Goal: Book appointment/travel/reservation

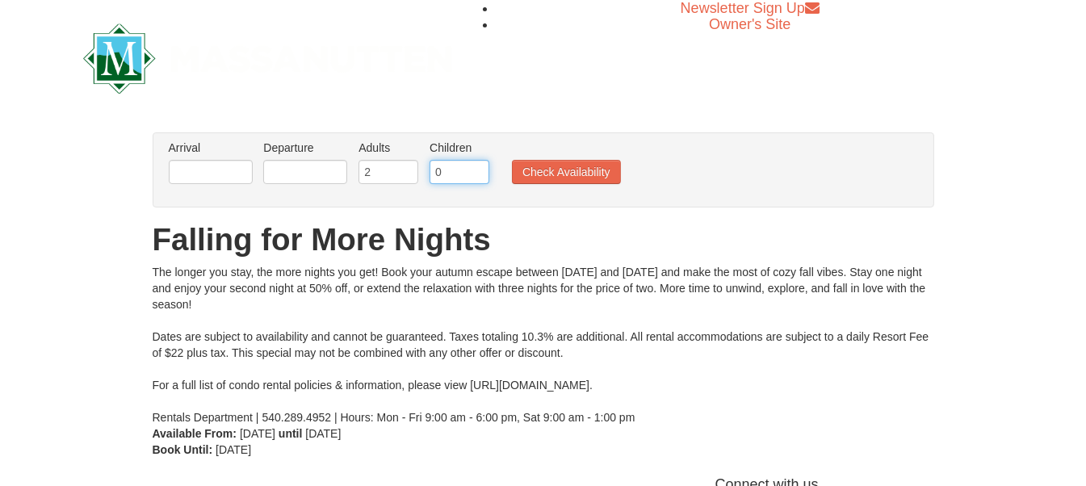
click at [452, 174] on input "0" at bounding box center [459, 172] width 60 height 24
click at [370, 174] on input "2" at bounding box center [388, 172] width 60 height 24
type input "1"
click at [409, 175] on input "1" at bounding box center [388, 172] width 60 height 24
click at [476, 165] on input "1" at bounding box center [459, 172] width 60 height 24
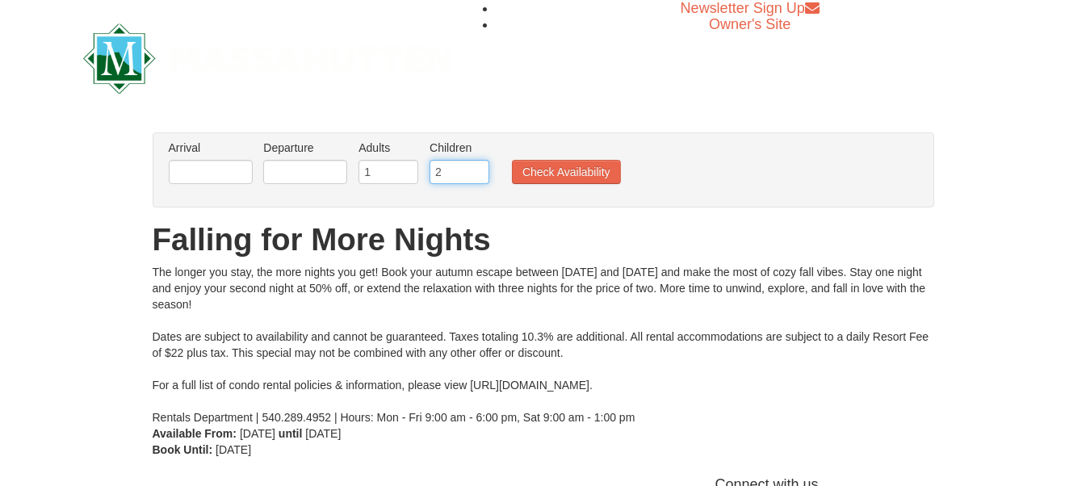
type input "2"
click at [476, 165] on input "2" at bounding box center [459, 172] width 60 height 24
click at [575, 183] on li "Check Availability" at bounding box center [566, 173] width 117 height 21
click at [577, 176] on button "Check Availability" at bounding box center [566, 172] width 109 height 24
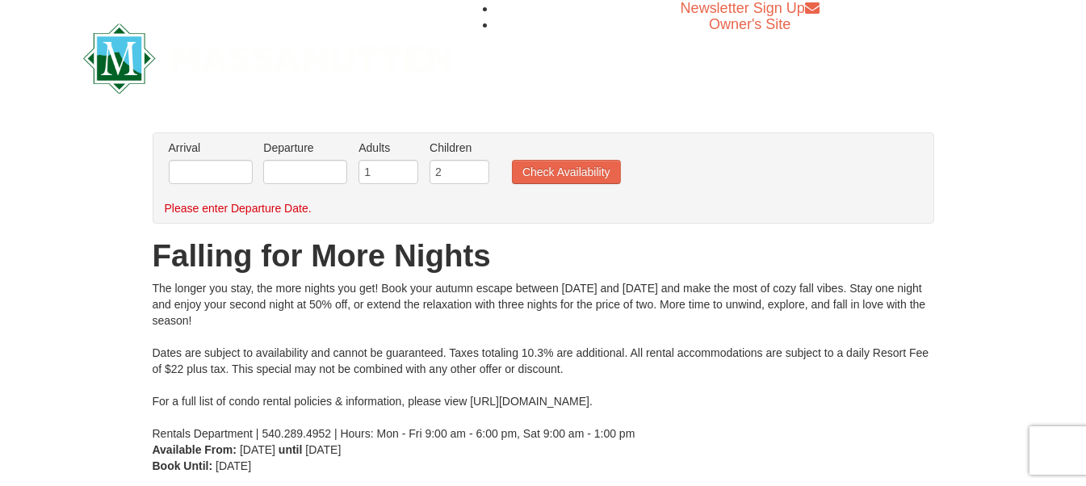
click at [259, 163] on li "Departure Please format dates MM/DD/YYYY Please format dates MM/DD/YYYY" at bounding box center [305, 166] width 92 height 52
click at [247, 164] on input "text" at bounding box center [211, 172] width 84 height 24
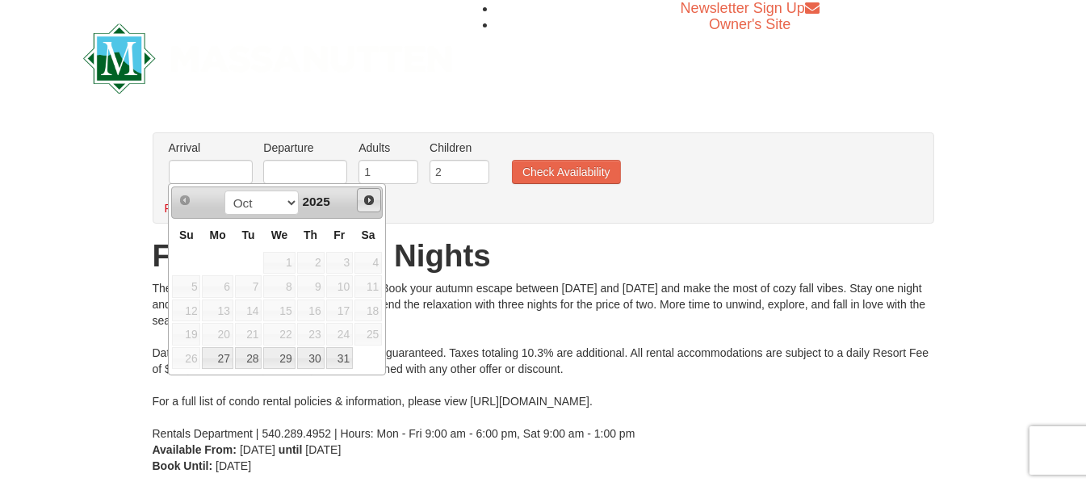
click at [363, 200] on span "Next" at bounding box center [368, 200] width 13 height 13
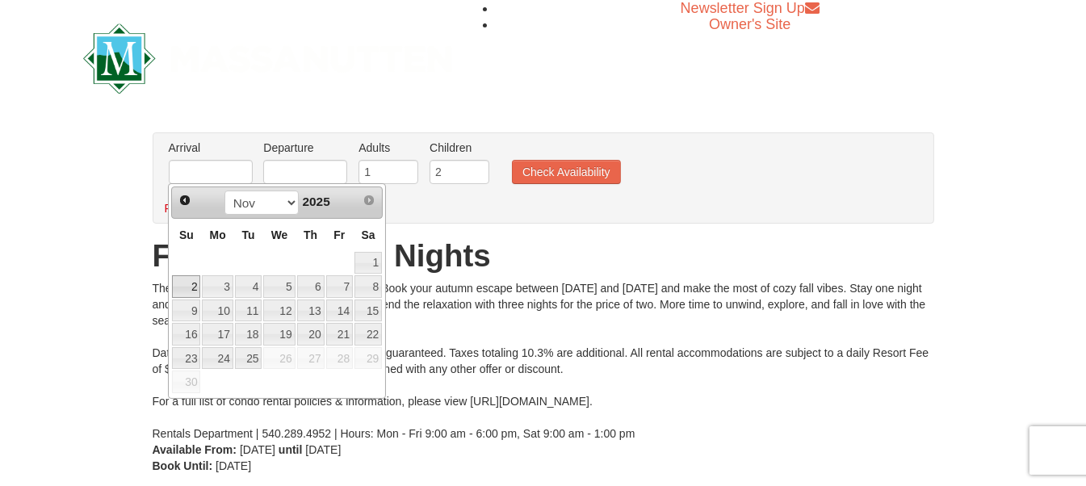
click at [185, 286] on link "2" at bounding box center [186, 286] width 28 height 23
type input "[DATE]"
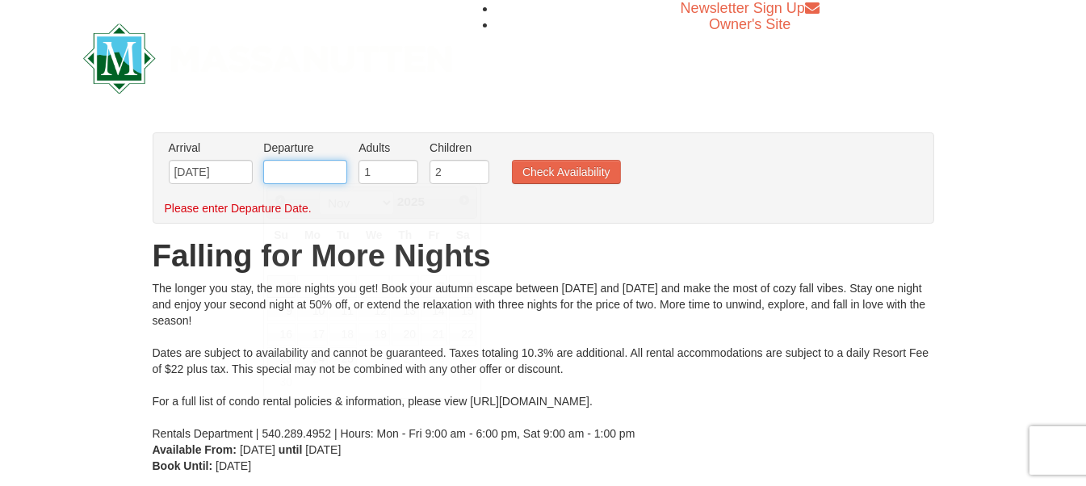
click at [270, 170] on input "text" at bounding box center [305, 172] width 84 height 24
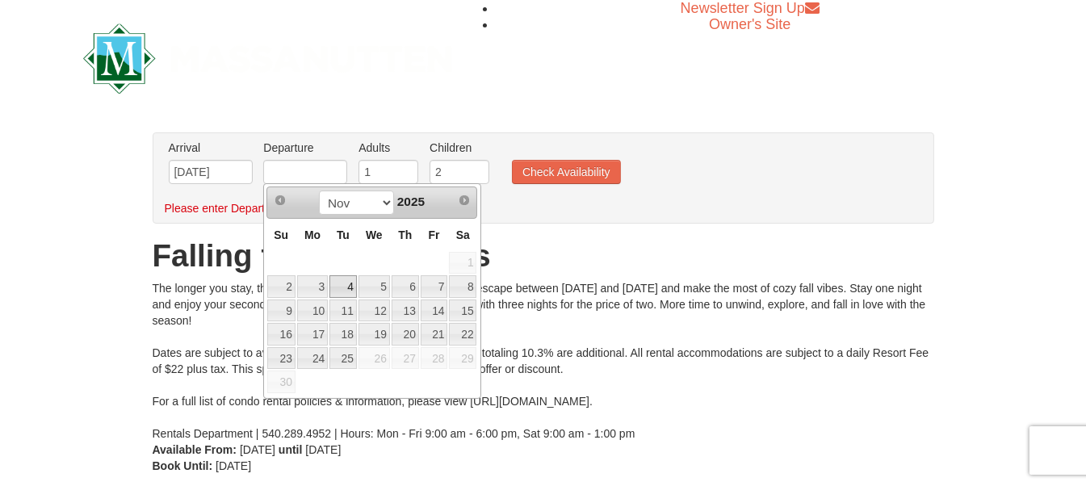
click at [342, 287] on link "4" at bounding box center [342, 286] width 27 height 23
type input "[DATE]"
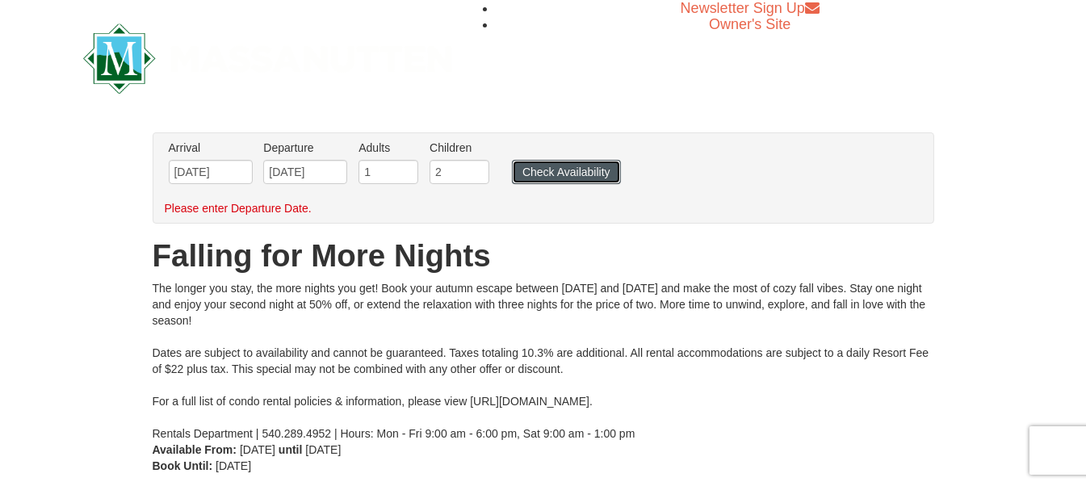
click at [589, 174] on button "Check Availability" at bounding box center [566, 172] width 109 height 24
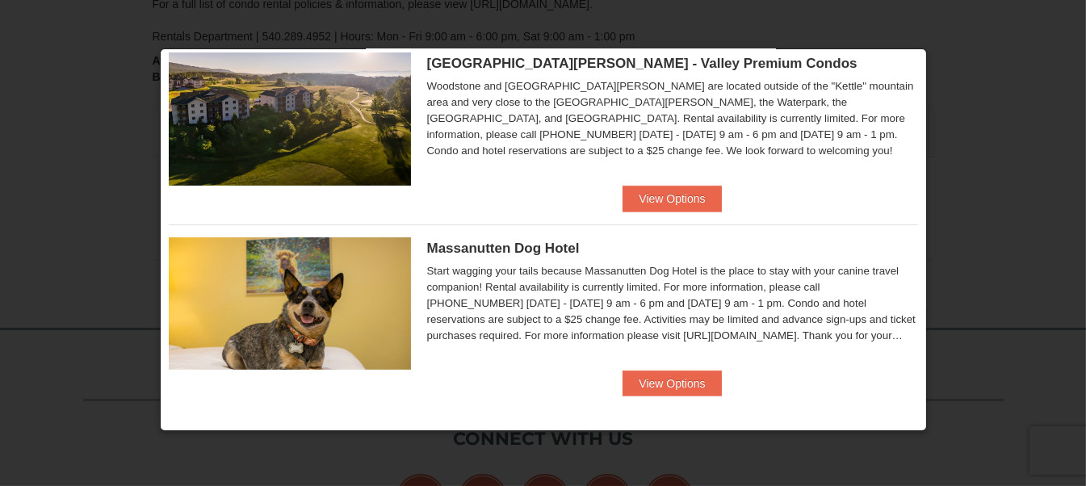
scroll to position [341, 0]
click at [685, 199] on button "View Options" at bounding box center [671, 199] width 98 height 26
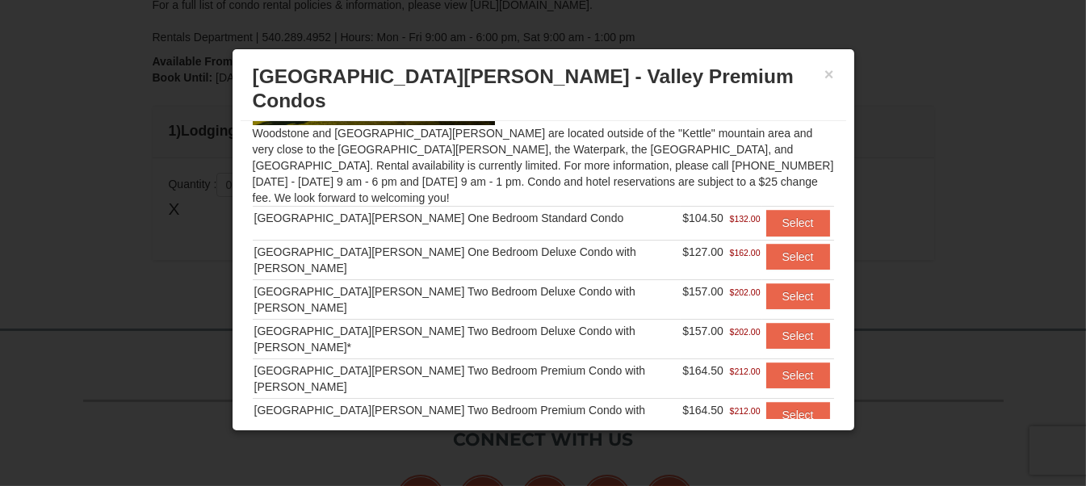
scroll to position [144, 0]
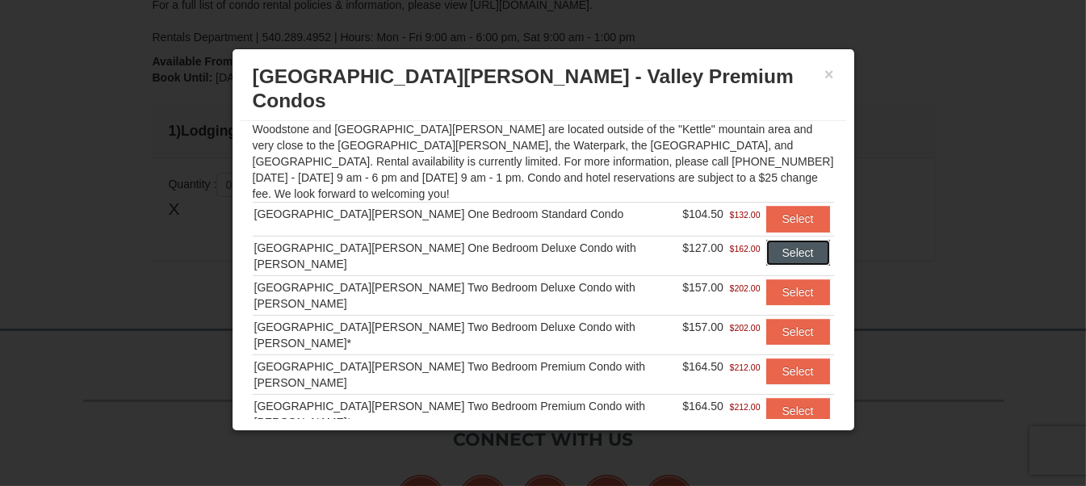
click at [766, 240] on button "Select" at bounding box center [798, 253] width 64 height 26
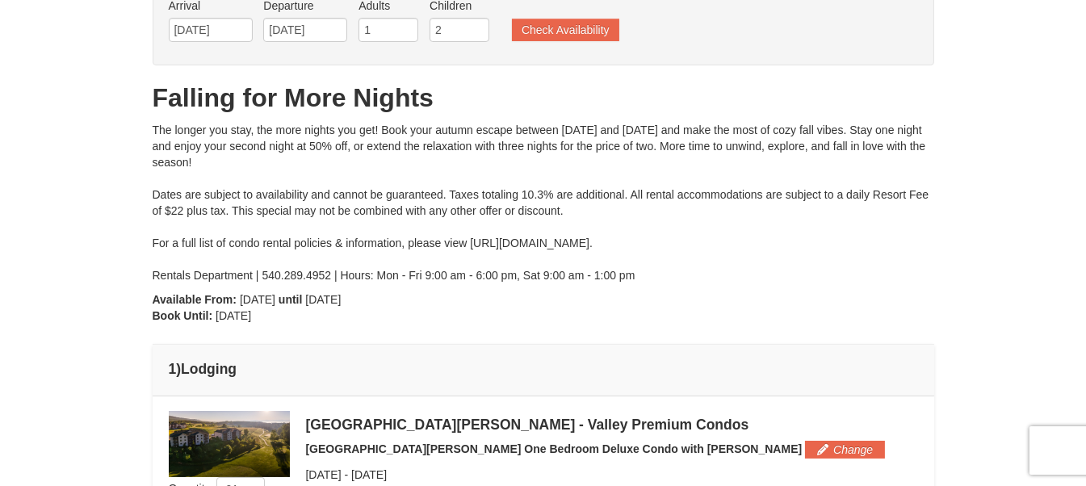
scroll to position [358, 0]
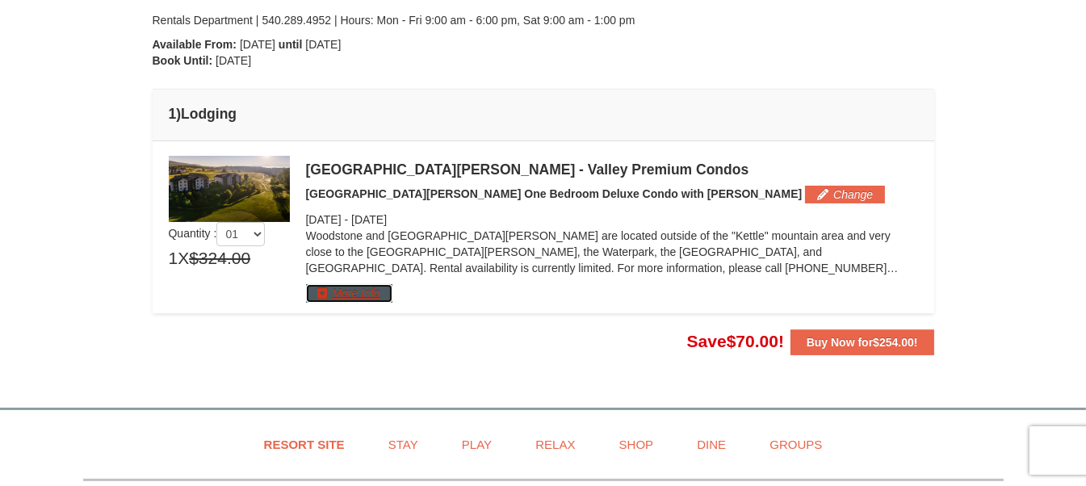
click at [352, 295] on button "More Info" at bounding box center [349, 293] width 86 height 18
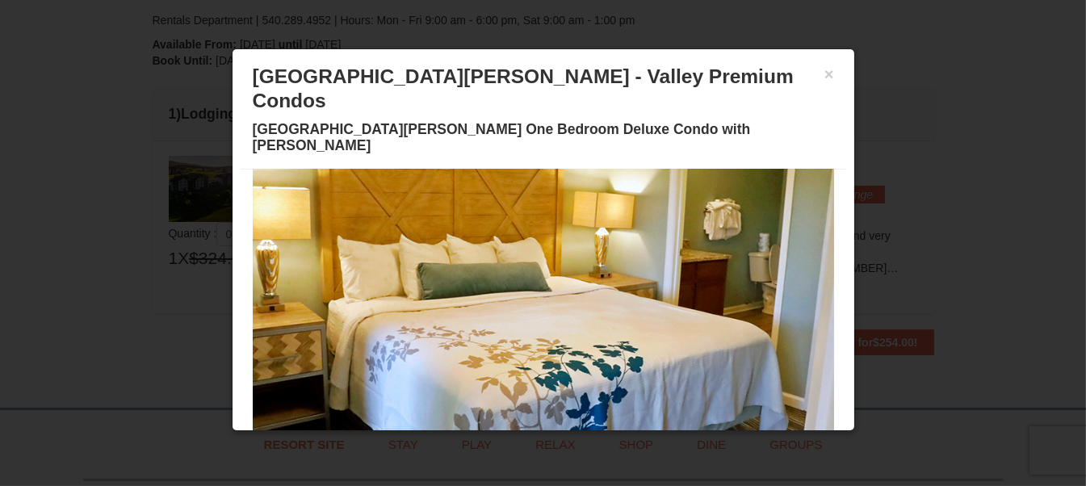
scroll to position [20, 0]
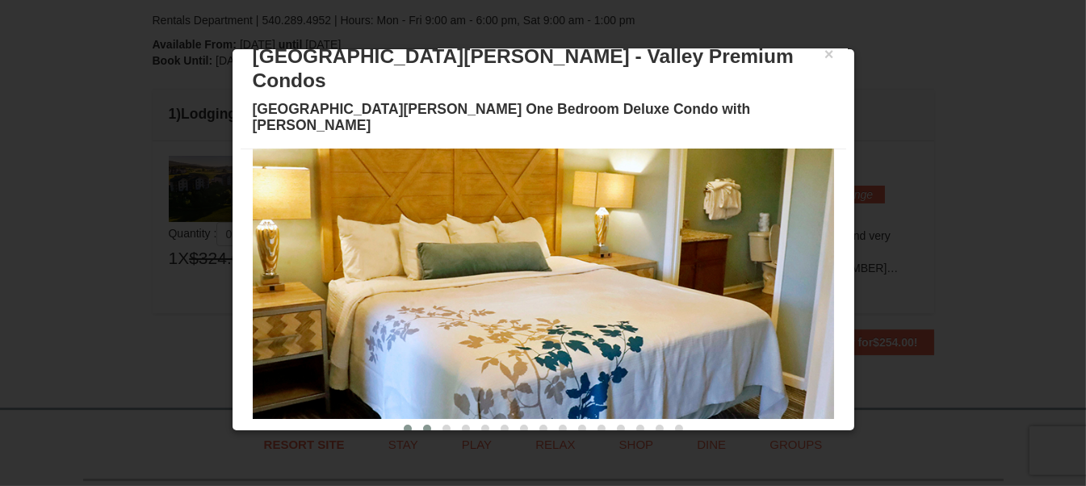
click at [420, 421] on button at bounding box center [426, 429] width 19 height 16
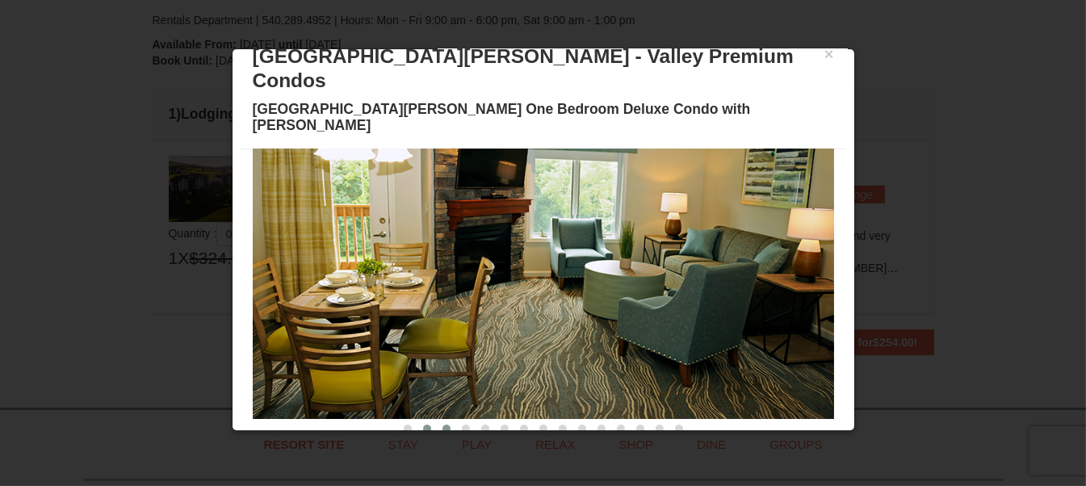
click at [437, 421] on button at bounding box center [446, 429] width 19 height 16
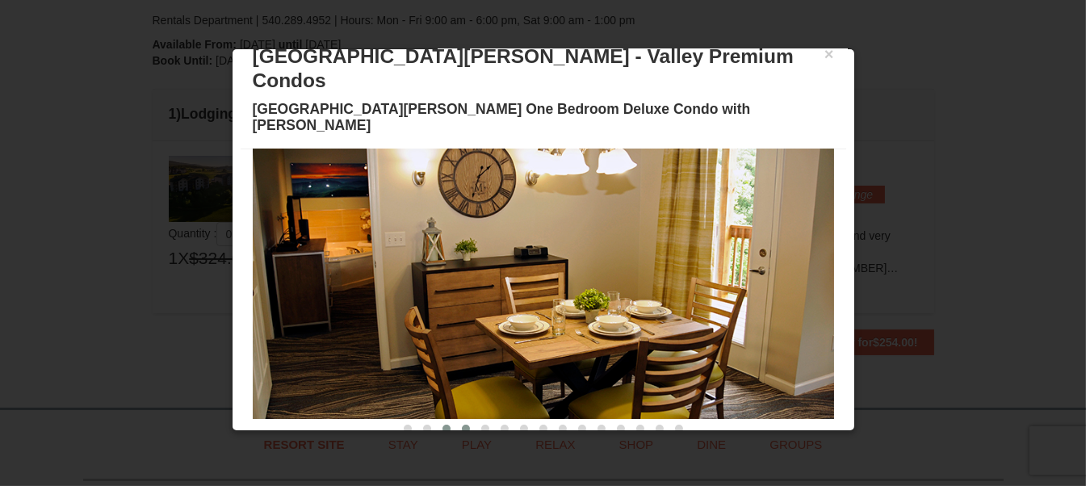
click at [462, 425] on span at bounding box center [466, 429] width 8 height 8
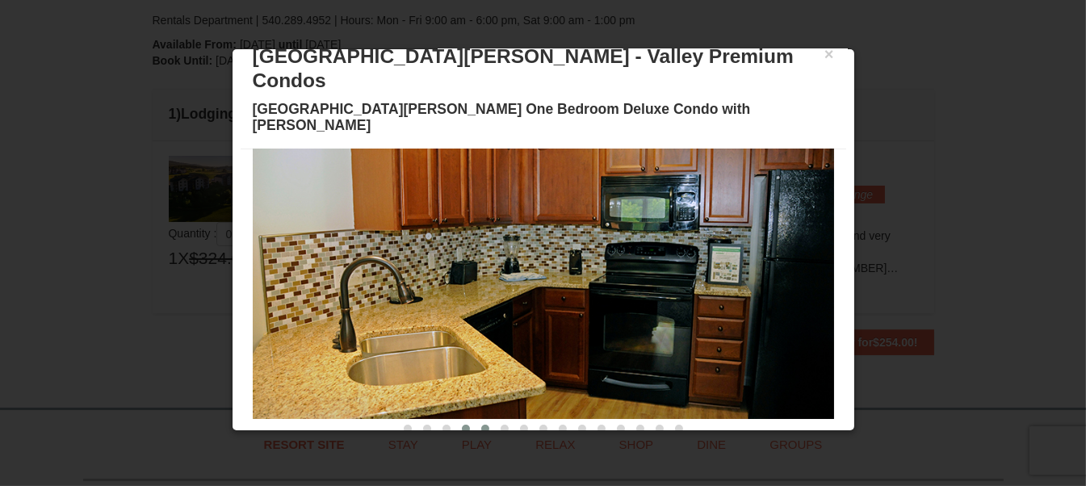
click at [481, 425] on span at bounding box center [485, 429] width 8 height 8
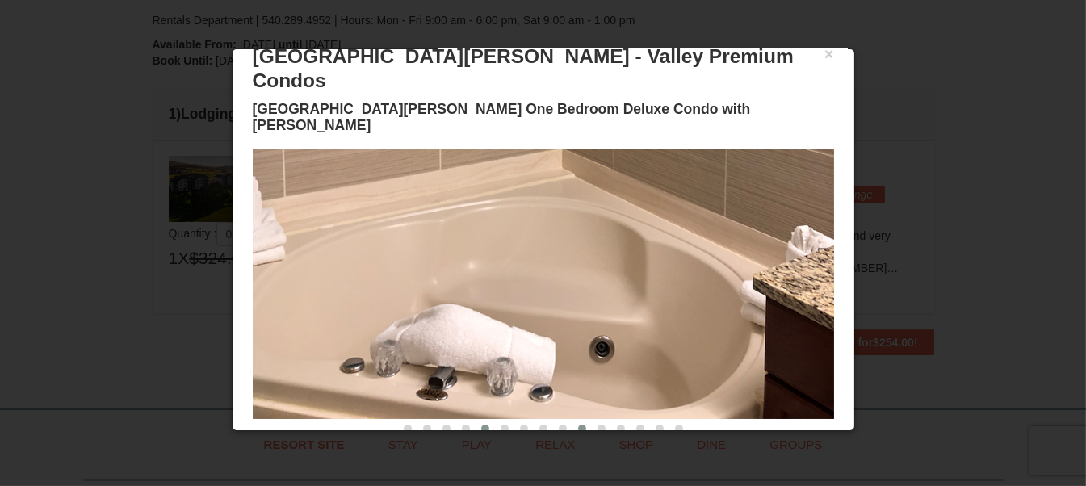
click at [575, 421] on button at bounding box center [581, 429] width 19 height 16
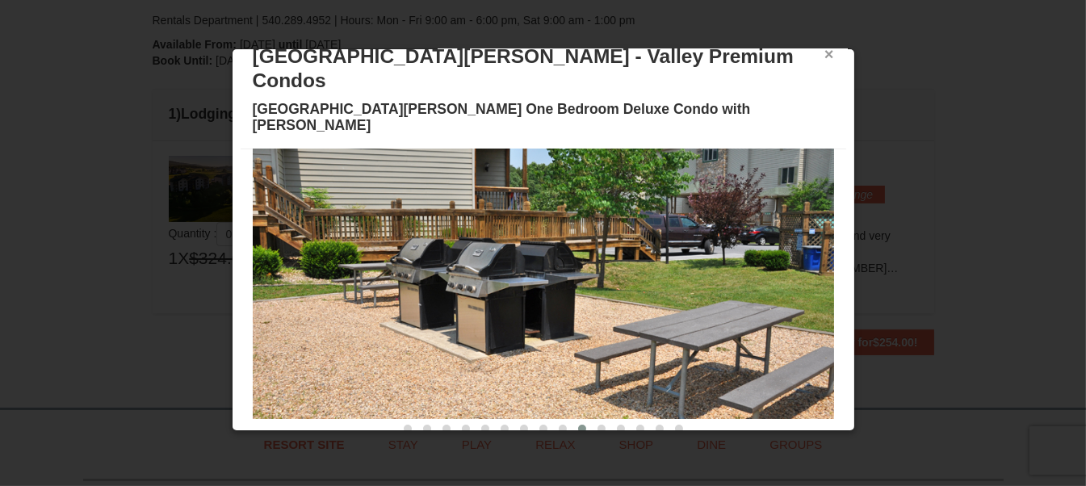
click at [824, 53] on button "×" at bounding box center [829, 54] width 10 height 16
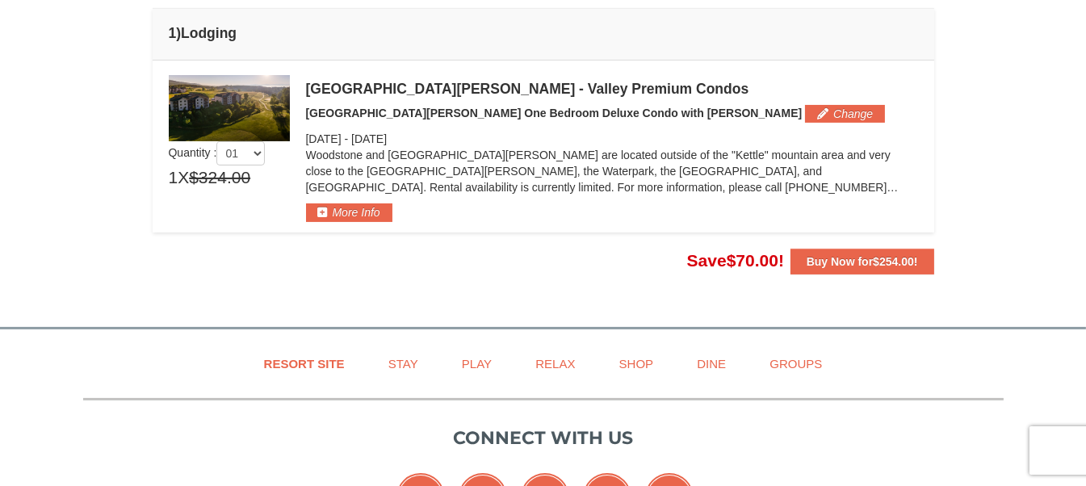
scroll to position [438, 0]
click at [348, 211] on button "More Info" at bounding box center [349, 212] width 86 height 18
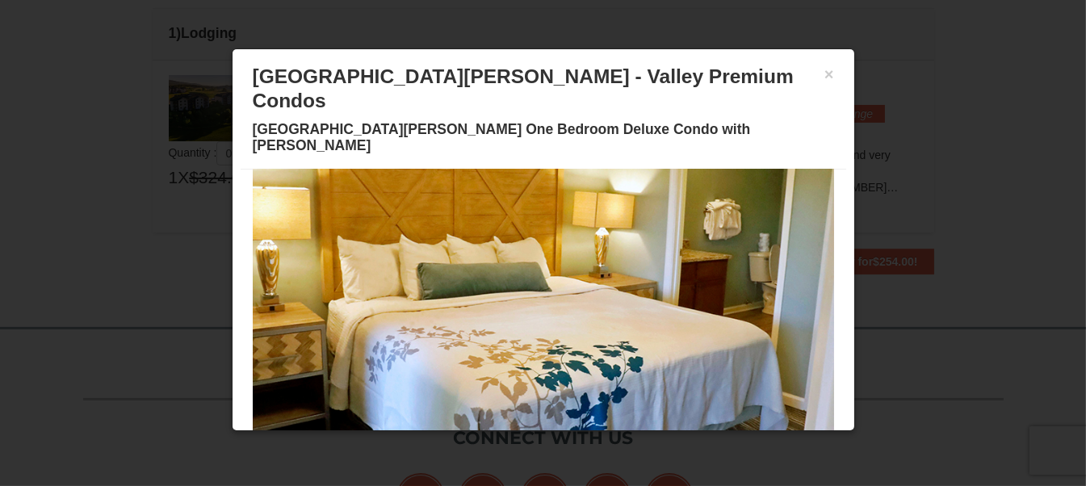
scroll to position [20, 0]
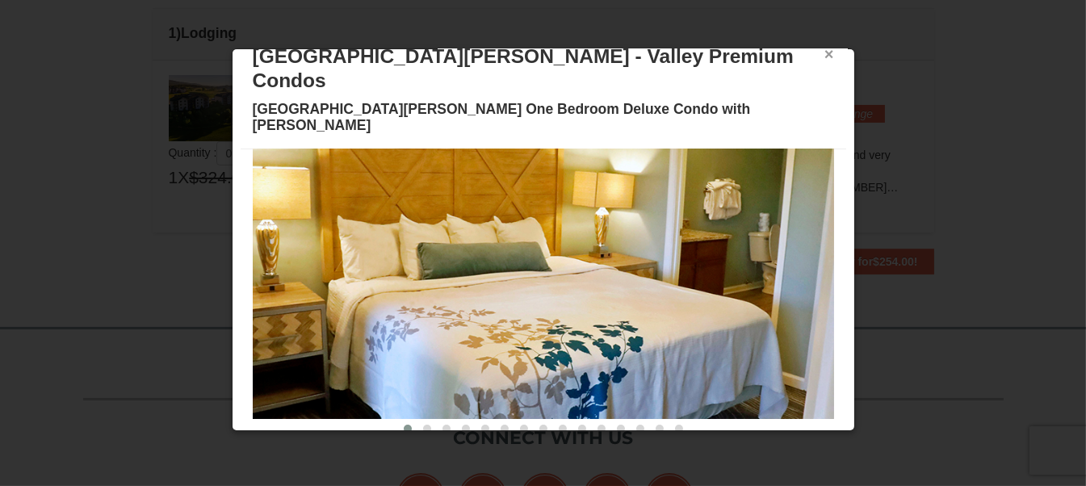
click at [824, 57] on button "×" at bounding box center [829, 54] width 10 height 16
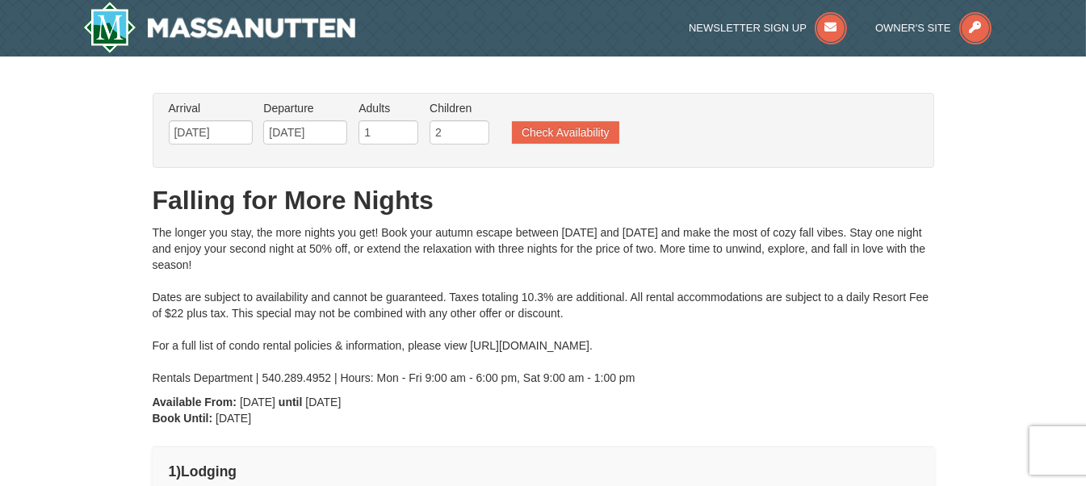
scroll to position [0, 0]
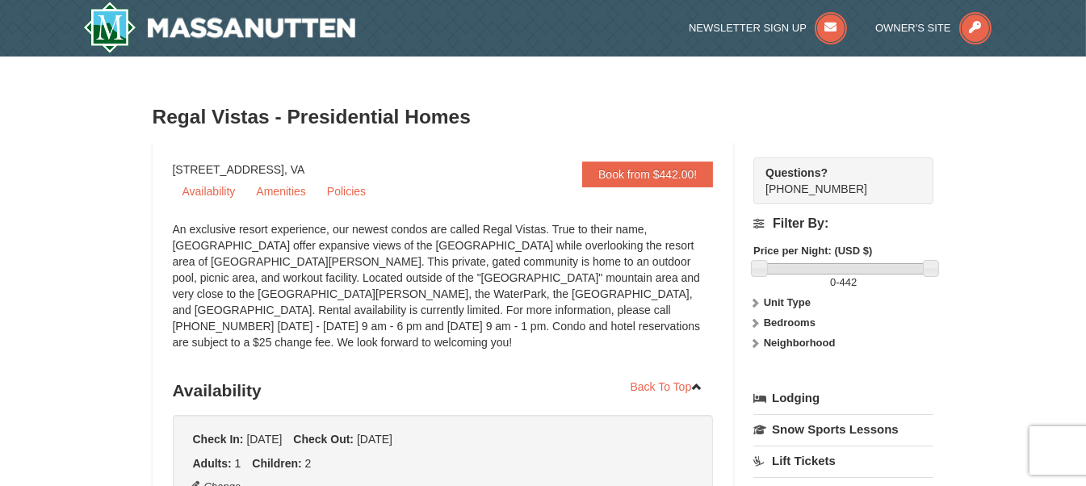
select select "10"
